Goal: Task Accomplishment & Management: Use online tool/utility

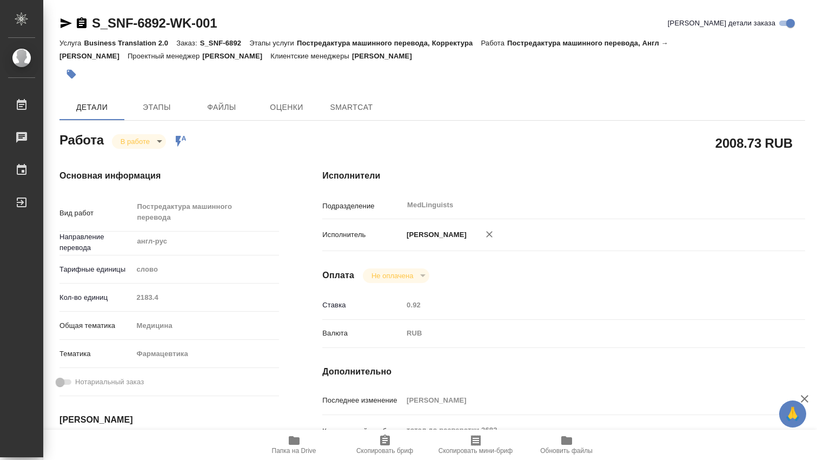
type textarea "x"
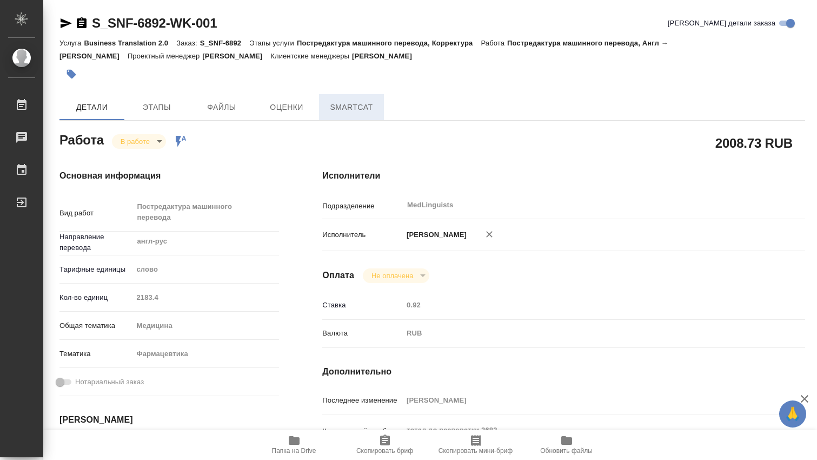
type textarea "x"
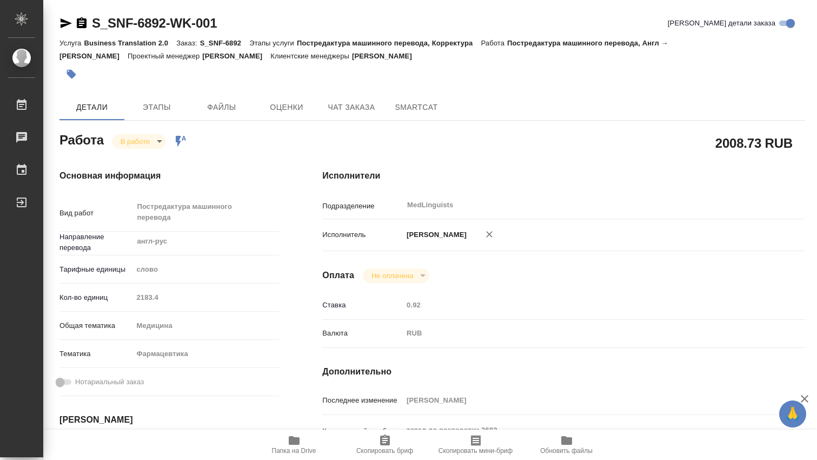
type textarea "x"
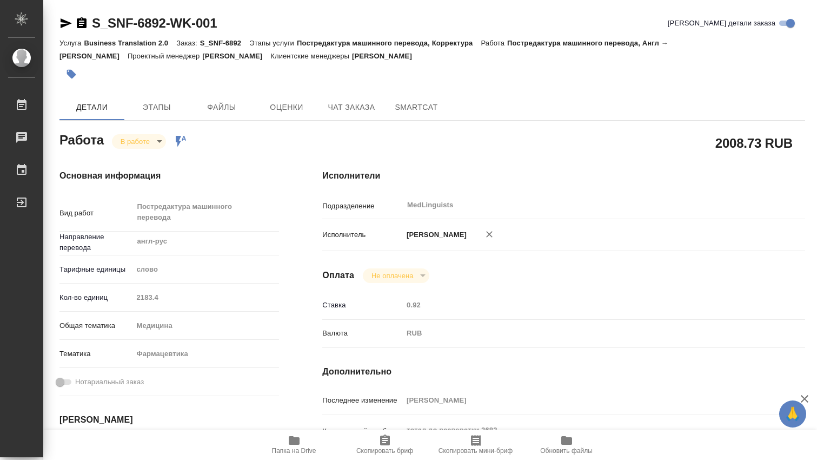
click at [297, 442] on icon "button" at bounding box center [294, 440] width 11 height 9
type textarea "x"
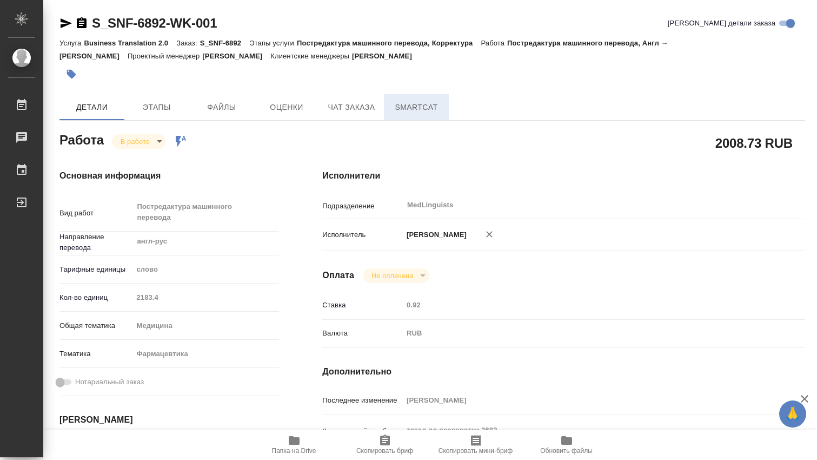
type textarea "x"
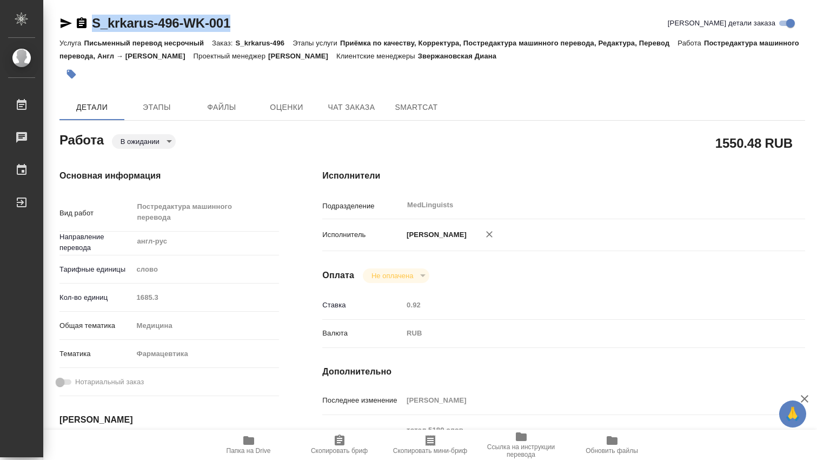
drag, startPoint x: 243, startPoint y: 24, endPoint x: 94, endPoint y: 21, distance: 149.3
click at [94, 21] on div "S_krkarus-496-WK-001 Кратко детали заказа" at bounding box center [432, 23] width 746 height 17
copy link "S_krkarus-496-WK-001"
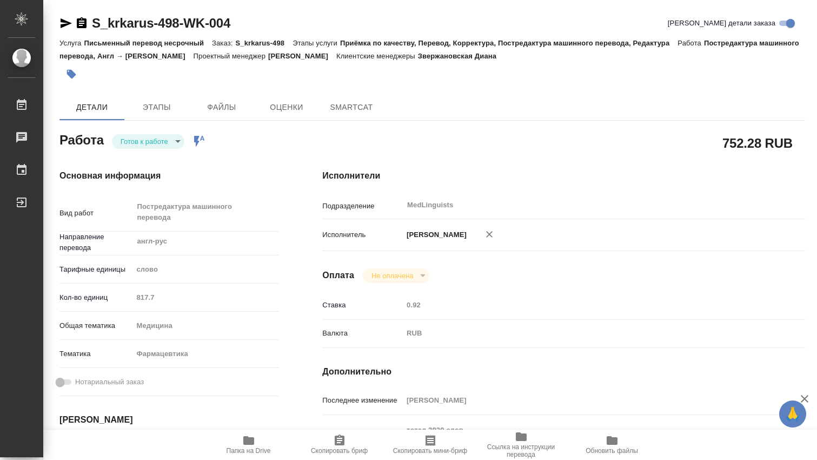
type textarea "x"
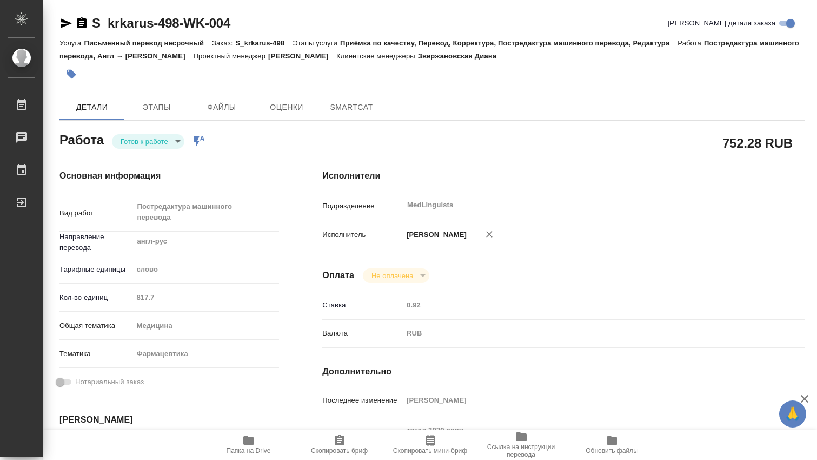
type textarea "x"
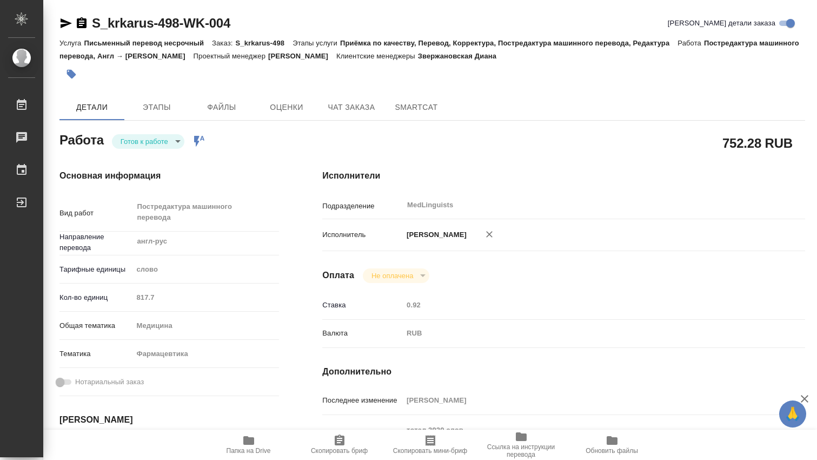
type textarea "x"
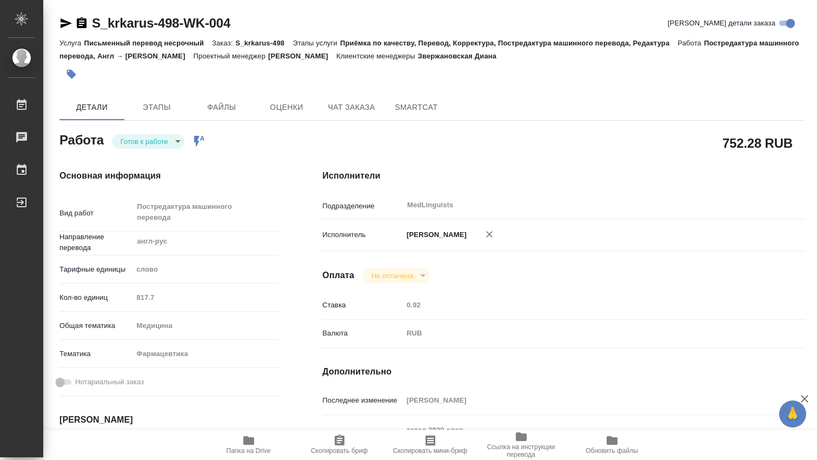
type textarea "x"
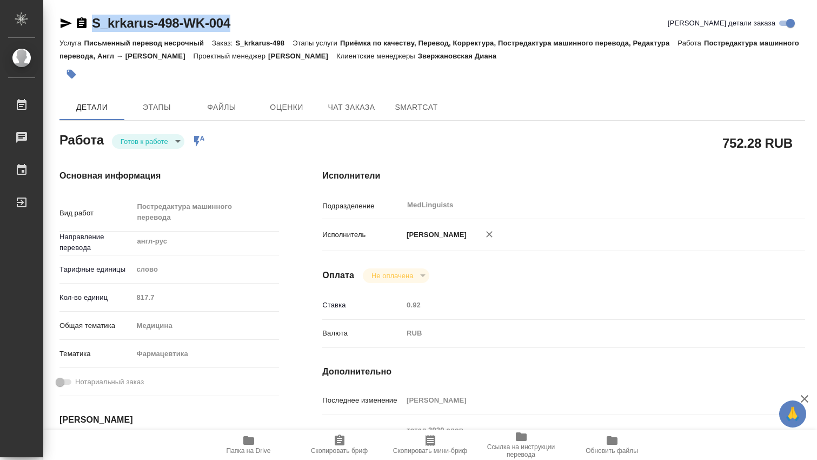
drag, startPoint x: 241, startPoint y: 24, endPoint x: 94, endPoint y: 20, distance: 146.6
click at [94, 19] on div "S_krkarus-498-WK-004 Кратко детали заказа" at bounding box center [432, 23] width 746 height 17
copy link "S_krkarus-498-WK-004"
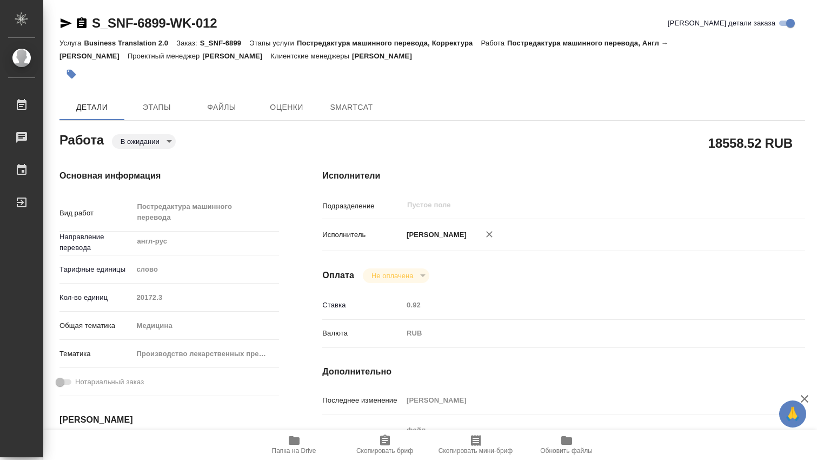
type textarea "x"
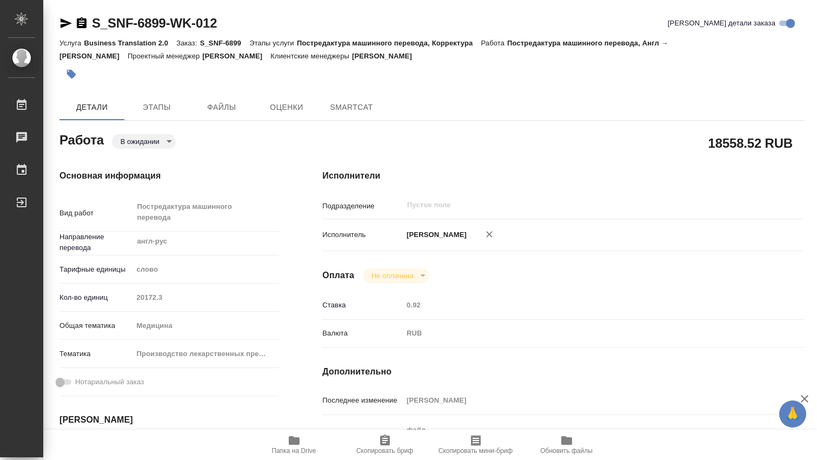
type textarea "x"
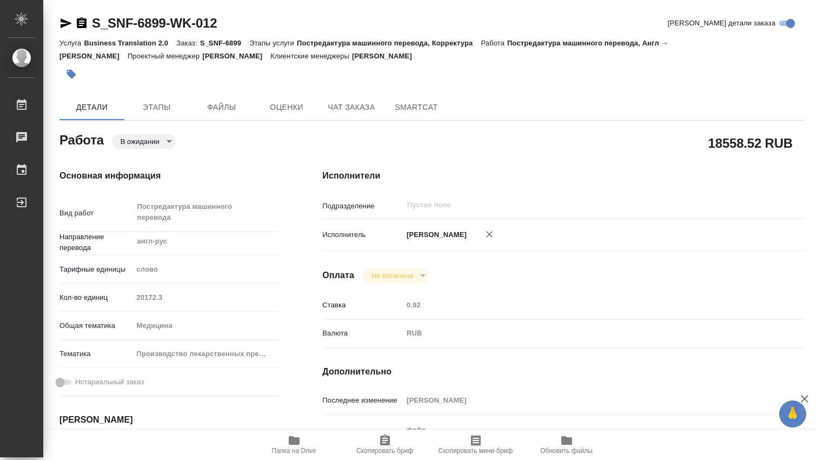
scroll to position [180, 0]
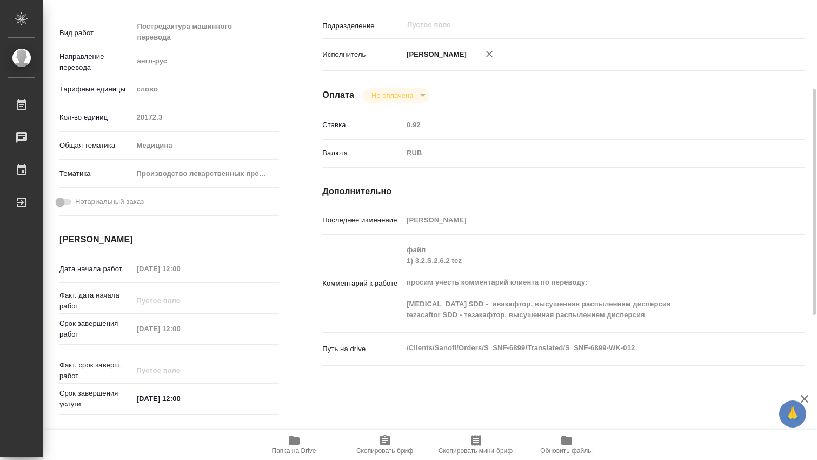
type textarea "x"
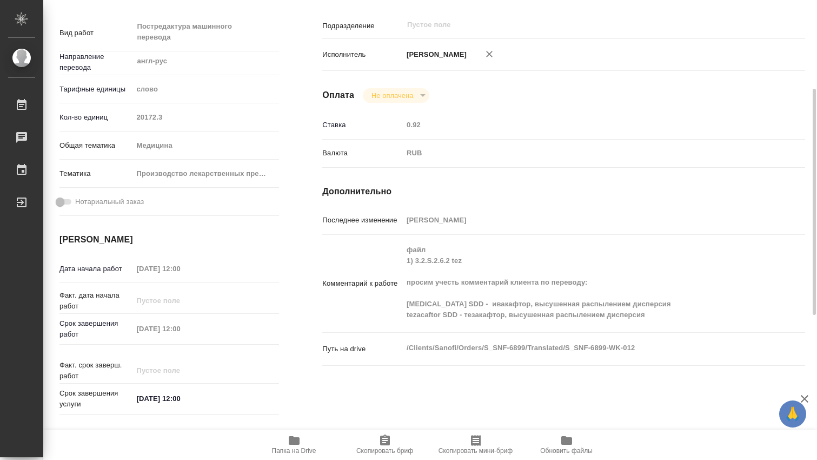
type textarea "x"
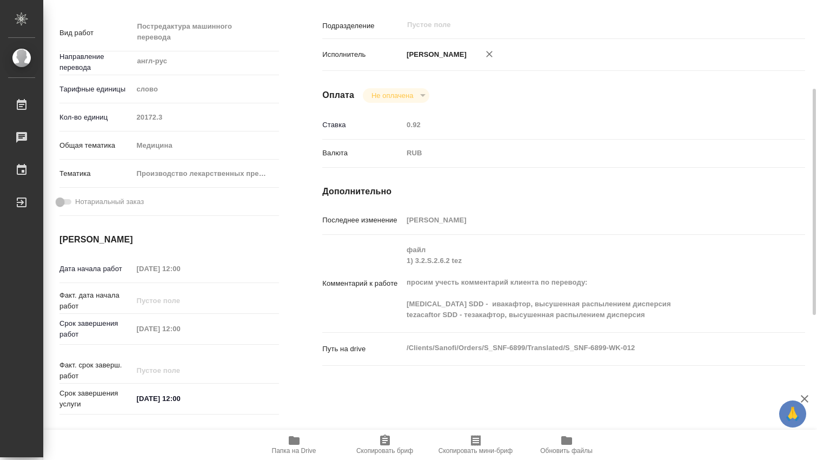
scroll to position [0, 0]
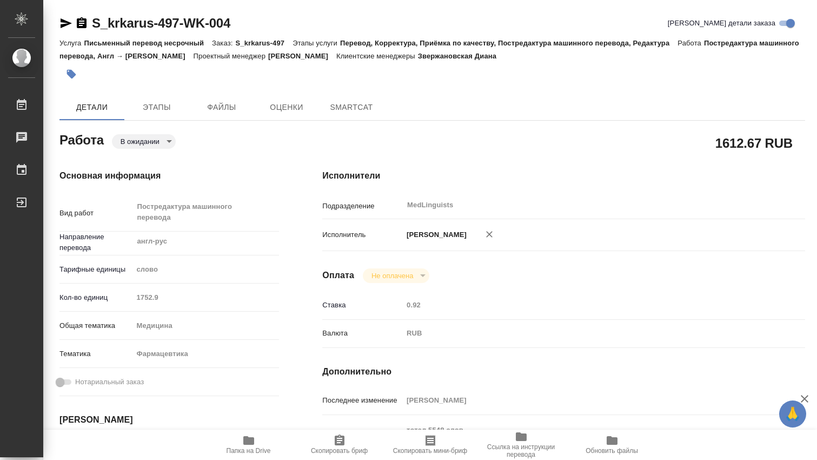
type textarea "x"
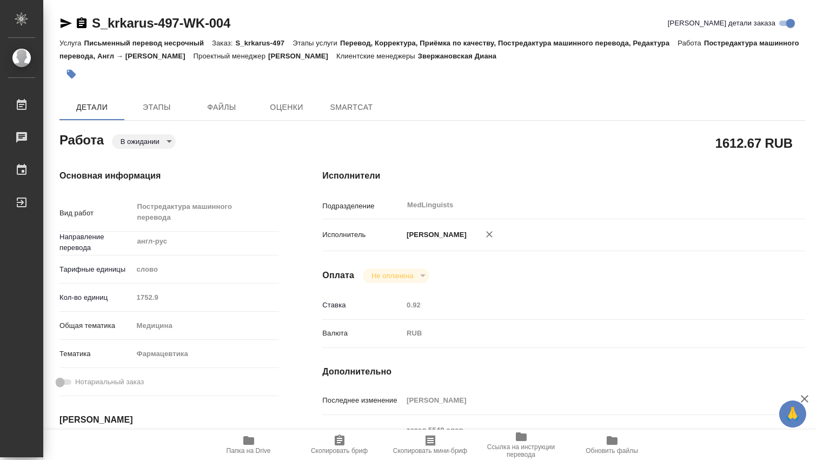
type textarea "x"
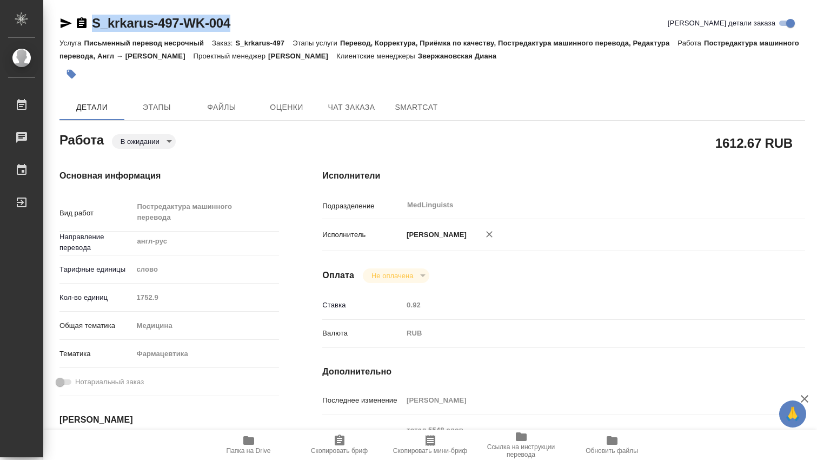
drag, startPoint x: 239, startPoint y: 22, endPoint x: 69, endPoint y: 15, distance: 169.9
click at [69, 15] on div "S_krkarus-497-WK-004 Кратко детали заказа" at bounding box center [432, 23] width 746 height 17
copy link "S_krkarus-497-WK-004"
type textarea "x"
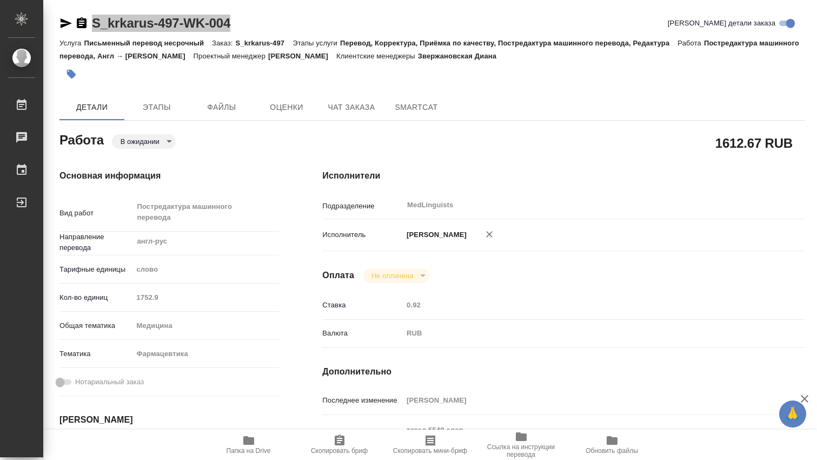
type textarea "x"
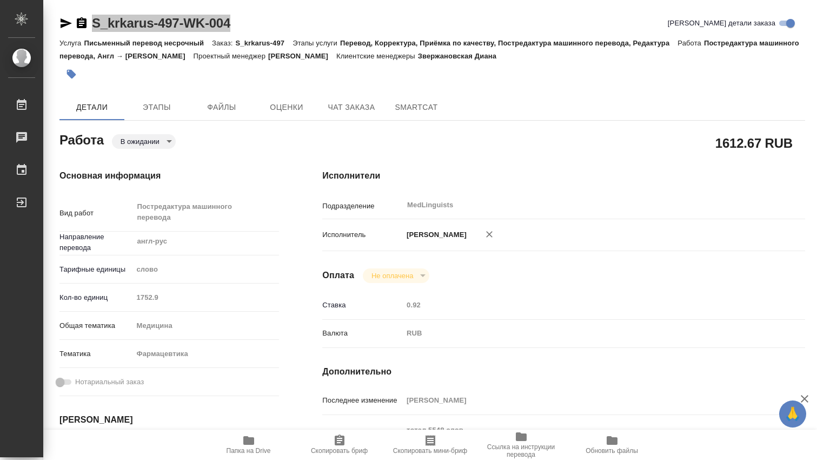
type textarea "x"
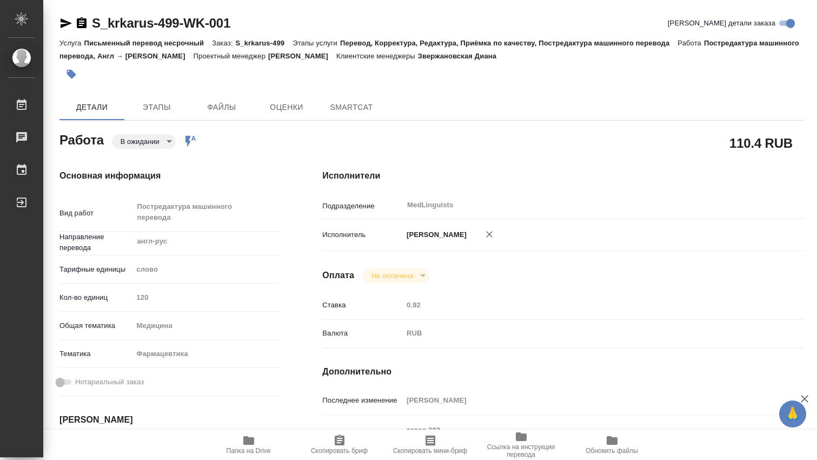
type textarea "x"
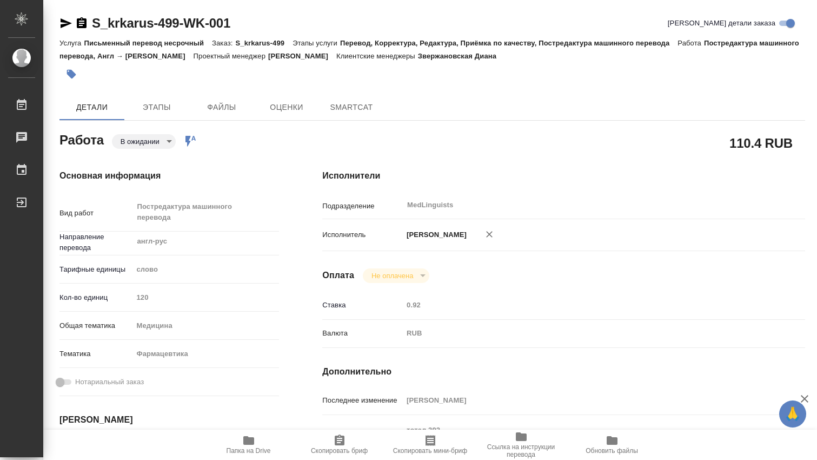
type textarea "x"
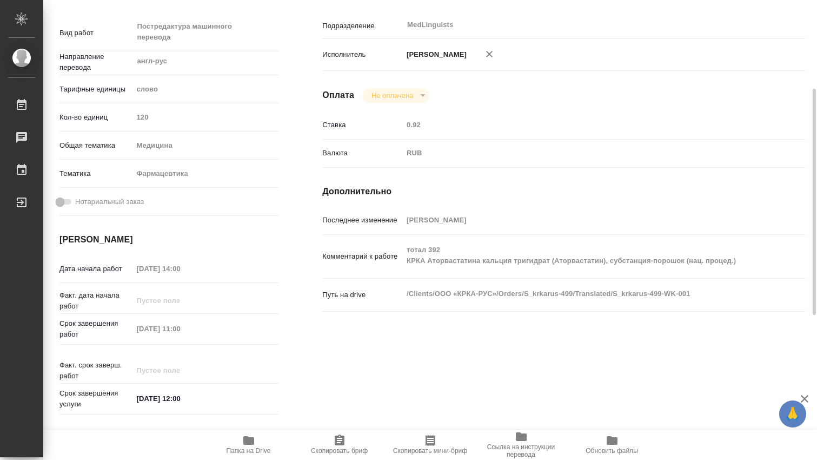
type textarea "x"
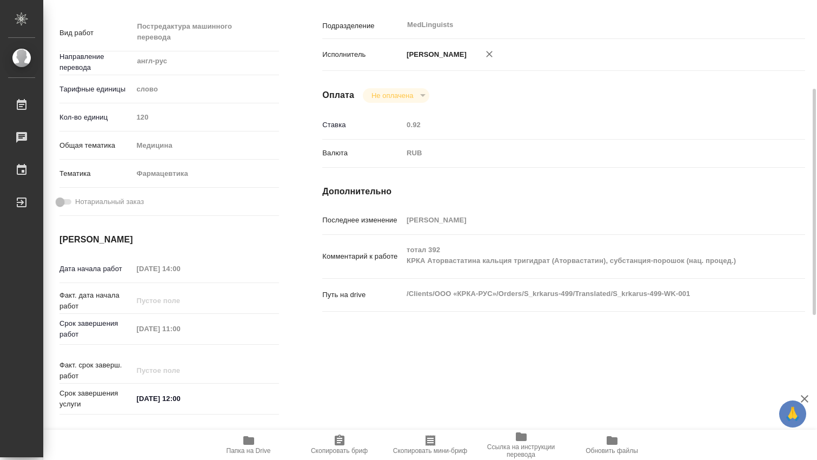
type textarea "x"
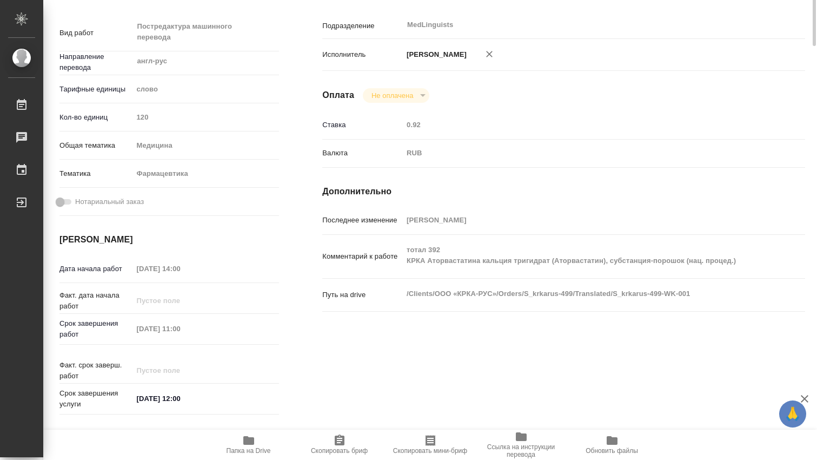
scroll to position [0, 0]
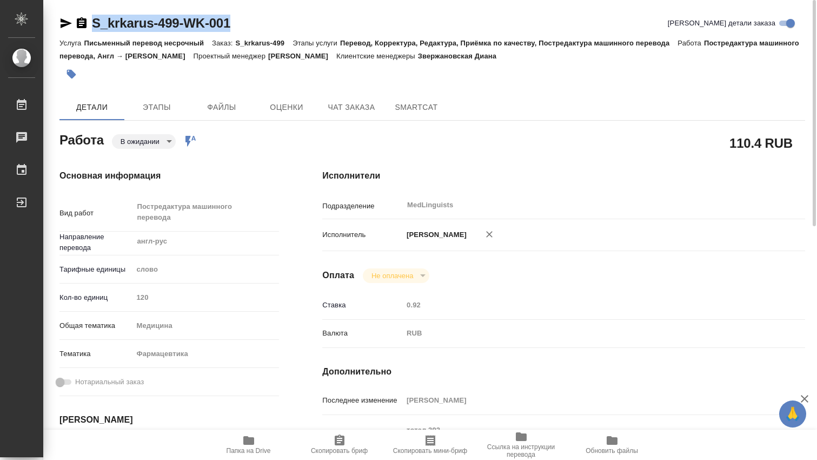
drag, startPoint x: 245, startPoint y: 25, endPoint x: 86, endPoint y: 23, distance: 159.5
click at [86, 23] on div "S_krkarus-499-WK-001 Кратко детали заказа" at bounding box center [432, 23] width 746 height 17
copy link "S_krkarus-499-WK-001"
